Goal: Information Seeking & Learning: Learn about a topic

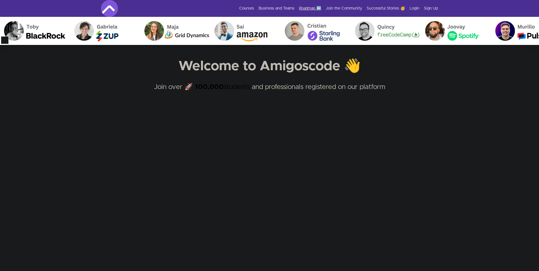
click at [307, 7] on link "Roadmap 🆕" at bounding box center [310, 9] width 22 height 6
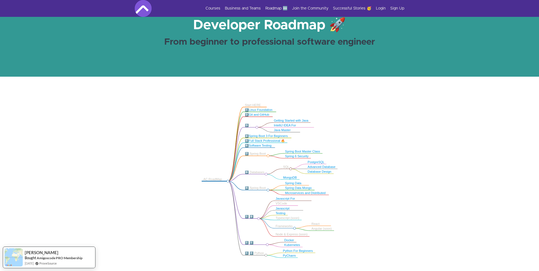
scroll to position [39, 0]
click at [300, 150] on link "Spring Boot Master Class" at bounding box center [302, 151] width 35 height 3
click at [292, 151] on link "Spring Boot Master Class" at bounding box center [302, 151] width 35 height 3
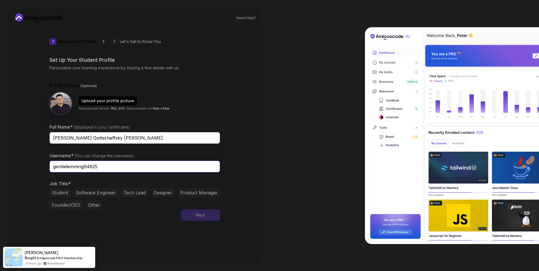
drag, startPoint x: 101, startPoint y: 166, endPoint x: 7, endPoint y: 170, distance: 94.1
click at [49, 170] on input "gentlelemming94825" at bounding box center [134, 167] width 171 height 12
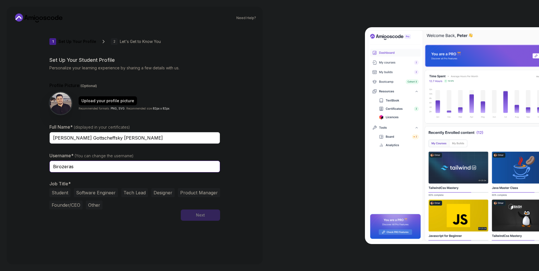
click at [76, 168] on input "Birozeras" at bounding box center [134, 167] width 171 height 12
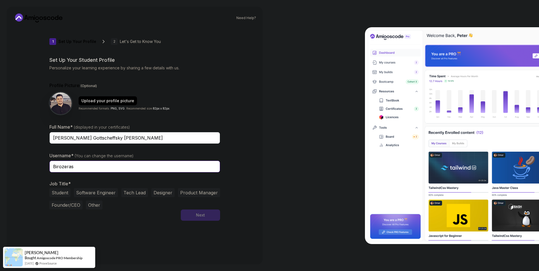
type input "Birozeras"
click at [85, 195] on button "Software Engineer" at bounding box center [96, 192] width 44 height 9
click at [52, 196] on button "Student" at bounding box center [59, 192] width 21 height 9
click at [89, 191] on button "Software Engineer" at bounding box center [96, 192] width 44 height 9
click at [191, 220] on button "Next" at bounding box center [200, 214] width 39 height 11
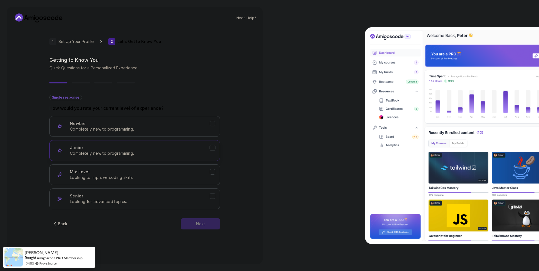
click at [183, 149] on div "Junior Completely new to programming." at bounding box center [140, 150] width 140 height 11
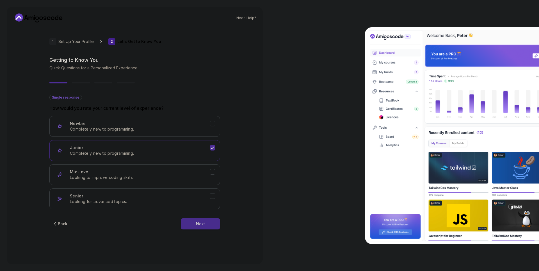
click at [200, 223] on div "Next" at bounding box center [200, 224] width 9 height 6
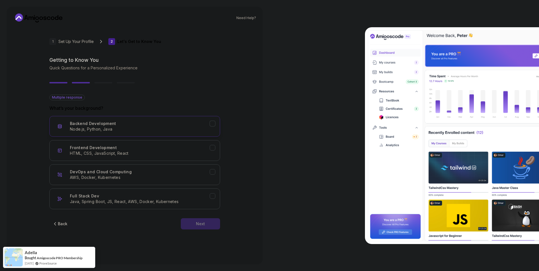
click at [145, 123] on div "Backend Development Node.js, Python, Java" at bounding box center [140, 126] width 140 height 11
click at [195, 217] on div "Back Next" at bounding box center [134, 223] width 171 height 29
click at [209, 151] on p "HTML, CSS, JavaScript, React" at bounding box center [140, 153] width 140 height 6
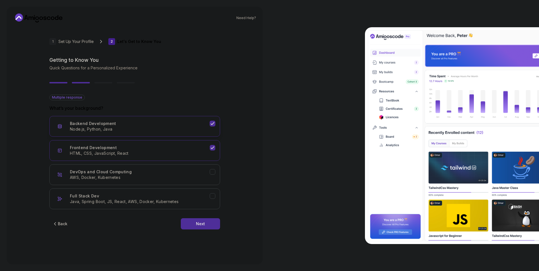
click at [208, 124] on div "Backend Development Node.js, Python, Java" at bounding box center [140, 126] width 140 height 11
click at [212, 148] on icon "Frontend Development" at bounding box center [212, 147] width 5 height 5
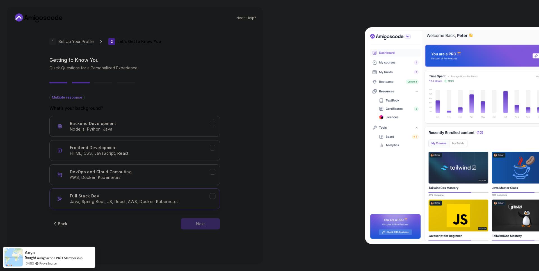
click at [215, 194] on button "Full Stack Dev Java, Spring Boot, JS, React, AWS, Docker, Kubernetes" at bounding box center [134, 198] width 171 height 21
click at [211, 219] on button "Next" at bounding box center [200, 223] width 39 height 11
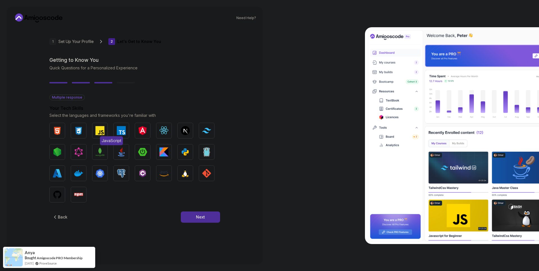
click at [97, 133] on img "button" at bounding box center [99, 130] width 9 height 9
click at [123, 131] on img "button" at bounding box center [121, 130] width 9 height 9
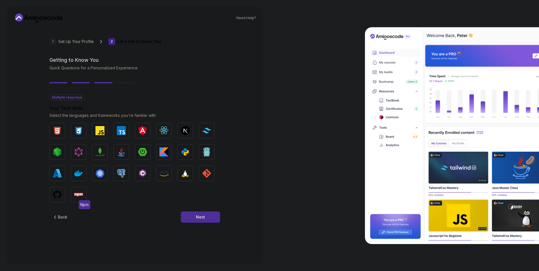
click at [78, 197] on img "button" at bounding box center [78, 194] width 9 height 9
click at [79, 197] on img "button" at bounding box center [78, 194] width 9 height 9
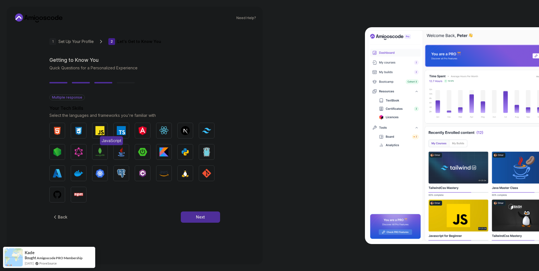
click at [104, 136] on span "JavaScript" at bounding box center [111, 140] width 23 height 9
click at [102, 133] on img "button" at bounding box center [99, 130] width 9 height 9
click at [209, 214] on button "Next" at bounding box center [200, 216] width 39 height 11
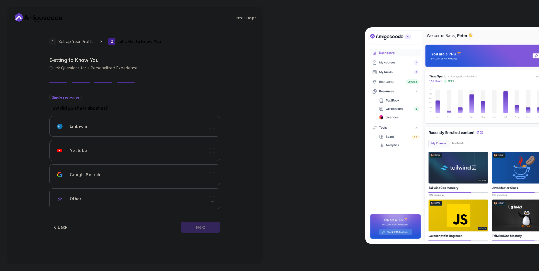
click at [58, 225] on div "Back" at bounding box center [63, 227] width 10 height 6
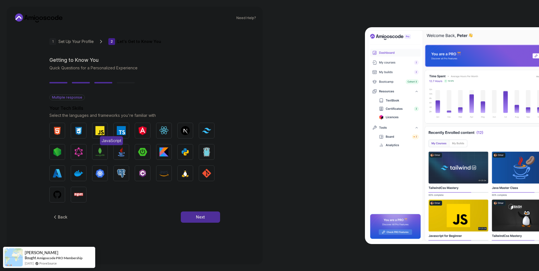
click at [102, 133] on img "button" at bounding box center [99, 130] width 9 height 9
click at [183, 217] on button "Next" at bounding box center [200, 216] width 39 height 11
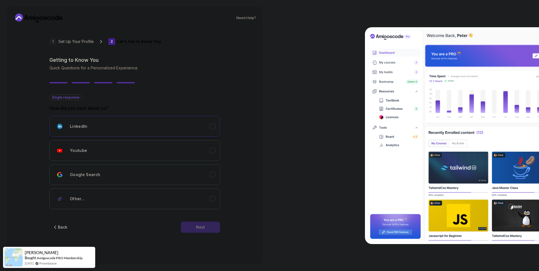
click at [209, 127] on div "LinkedIn" at bounding box center [140, 126] width 140 height 11
click at [209, 126] on div "LinkedIn" at bounding box center [140, 126] width 140 height 11
click at [212, 197] on icon "Other..." at bounding box center [212, 198] width 5 height 5
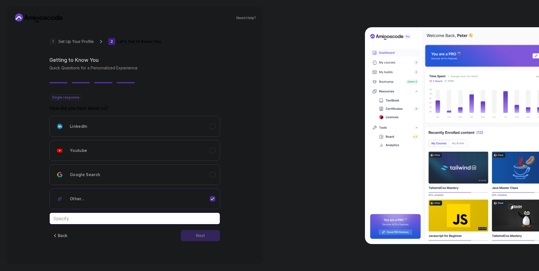
click at [97, 223] on input "text" at bounding box center [134, 218] width 171 height 12
click at [173, 222] on input "text" at bounding box center [134, 218] width 171 height 12
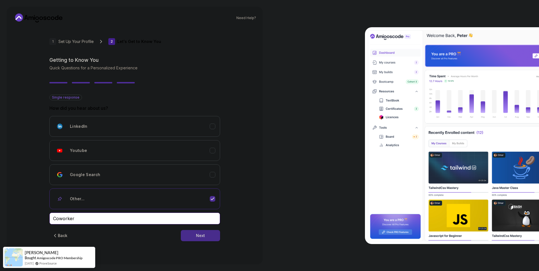
type input "Coworker"
click at [199, 239] on button "Next" at bounding box center [200, 235] width 39 height 11
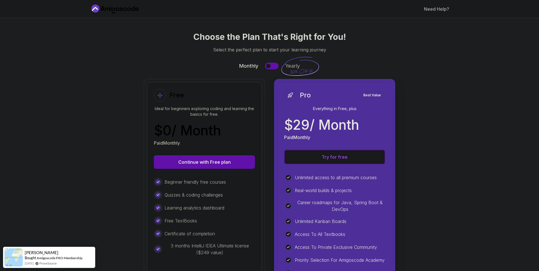
click at [182, 129] on p "$ 0 / Month" at bounding box center [187, 130] width 67 height 13
click at [188, 159] on button "Continue with Free plan" at bounding box center [204, 161] width 101 height 13
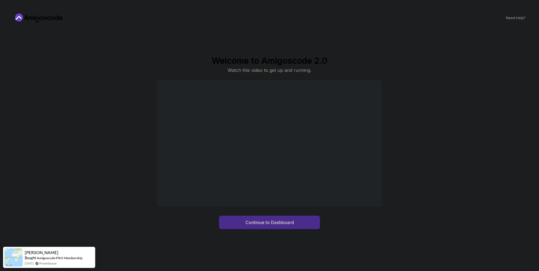
click at [265, 226] on button "Continue to Dashboard" at bounding box center [269, 222] width 101 height 13
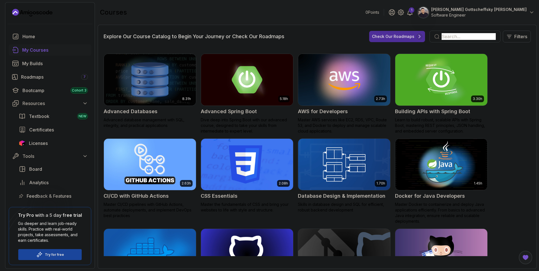
click at [466, 35] on input "text" at bounding box center [469, 36] width 54 height 7
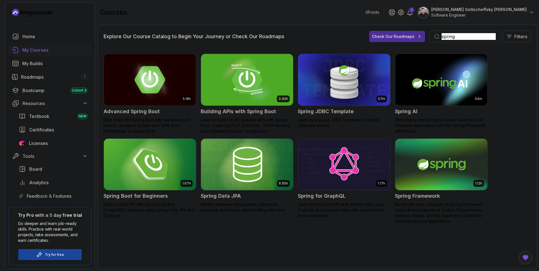
type input "spring"
click at [138, 169] on img at bounding box center [150, 164] width 97 height 54
click at [160, 174] on img at bounding box center [150, 164] width 97 height 54
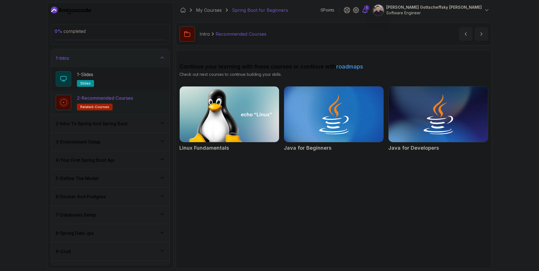
click at [367, 11] on icon at bounding box center [365, 10] width 5 height 6
click at [159, 125] on div "2 - Intro To Spring And Spring Boot" at bounding box center [110, 123] width 109 height 7
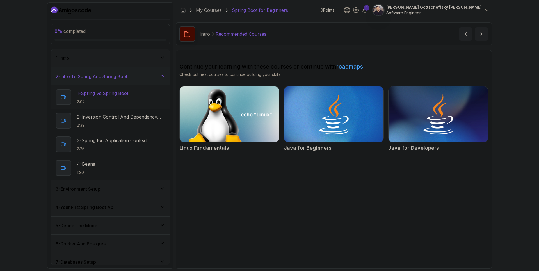
click at [115, 95] on p "1 - Spring Vs Spring Boot" at bounding box center [102, 93] width 51 height 7
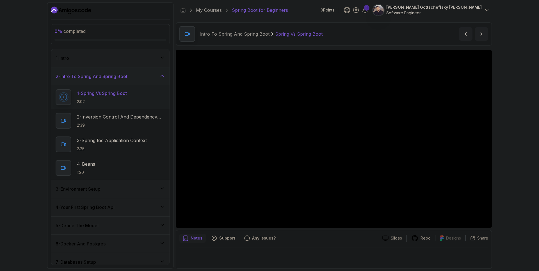
click at [100, 59] on div "1 - Intro" at bounding box center [110, 58] width 109 height 7
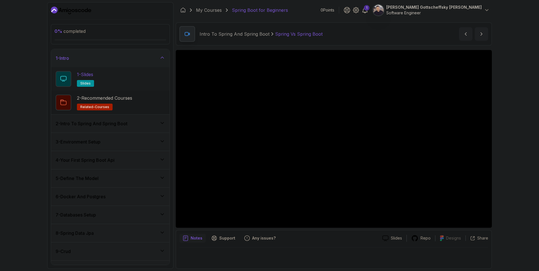
click at [104, 77] on div "1 - Slides slides" at bounding box center [110, 79] width 109 height 16
click at [367, 10] on icon at bounding box center [365, 10] width 5 height 6
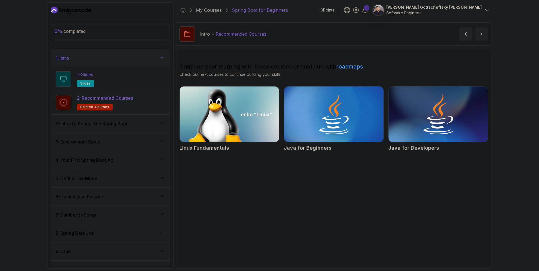
click at [89, 83] on span "slides" at bounding box center [85, 83] width 10 height 4
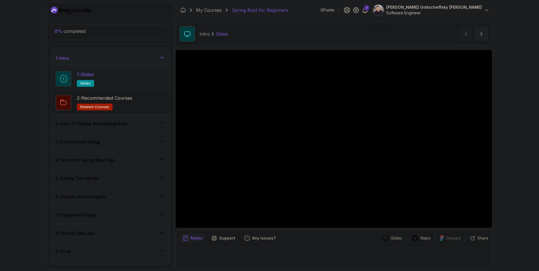
click at [103, 124] on h3 "2 - Intro To Spring And Spring Boot" at bounding box center [92, 123] width 72 height 7
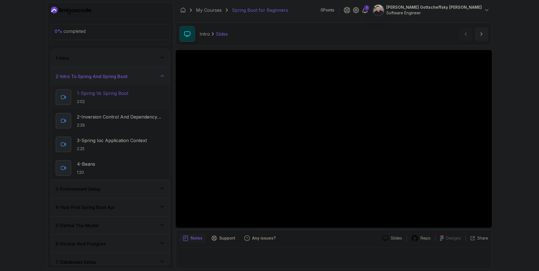
click at [105, 102] on p "2:02" at bounding box center [102, 102] width 51 height 6
click at [346, 243] on div "Notes Support Any issues?" at bounding box center [278, 238] width 198 height 9
click at [359, 244] on div "Notes Support Any issues? Slides Repo Designs Design not available Share" at bounding box center [334, 249] width 316 height 39
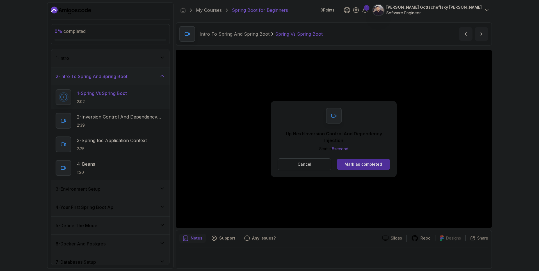
click at [305, 169] on button "Cancel" at bounding box center [305, 164] width 54 height 12
click at [309, 167] on button "Cancel" at bounding box center [305, 164] width 54 height 12
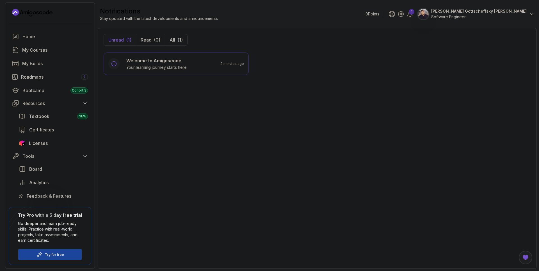
click at [371, 25] on div "notifications Stay updated with the latest developments and announcements 0 Poi…" at bounding box center [317, 14] width 439 height 24
